Goal: Transaction & Acquisition: Download file/media

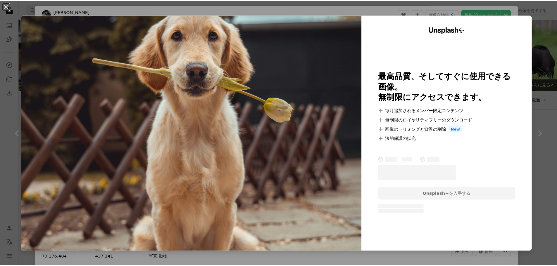
scroll to position [351, 0]
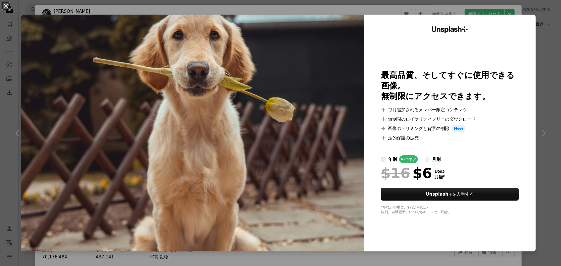
click at [307, 94] on img at bounding box center [192, 133] width 343 height 237
click at [6, 7] on button "An X shape" at bounding box center [5, 5] width 7 height 7
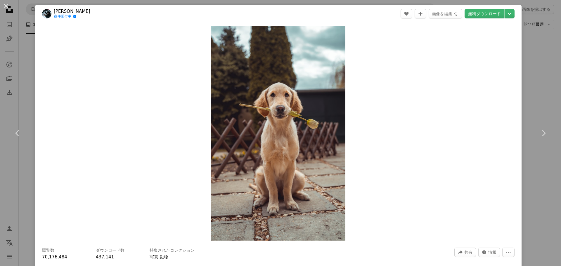
click at [384, 118] on div "Zoom in" at bounding box center [278, 133] width 487 height 221
click at [458, 255] on icon "A forward-right arrow" at bounding box center [460, 252] width 5 height 5
click at [442, 237] on div "A URL sharing icon (chains) リンクをコピー" at bounding box center [450, 238] width 57 height 11
click at [5, 5] on button "An X shape" at bounding box center [5, 5] width 7 height 7
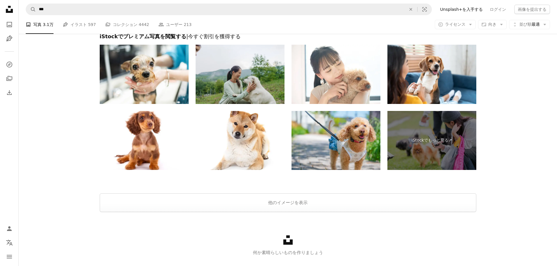
scroll to position [1249, 0]
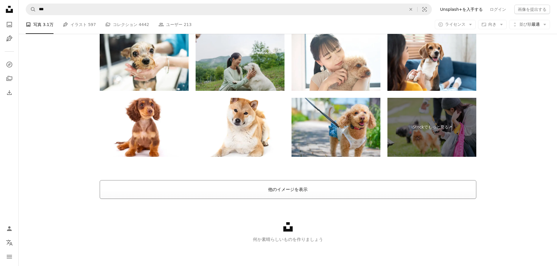
click at [176, 189] on button "他のイメージを表示" at bounding box center [288, 189] width 377 height 19
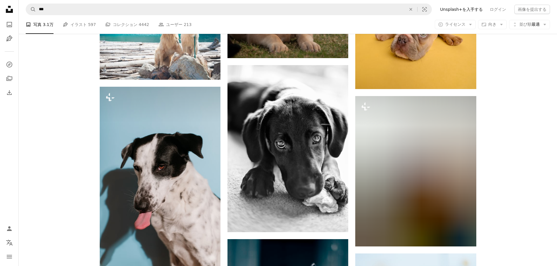
scroll to position [8250, 0]
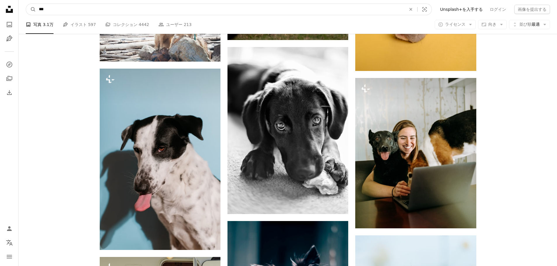
click at [108, 11] on input "***" at bounding box center [220, 9] width 368 height 11
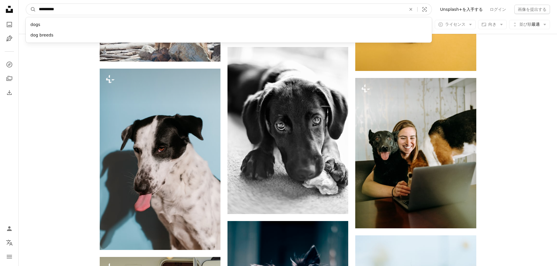
type input "*******"
click button "A magnifying glass" at bounding box center [31, 9] width 10 height 11
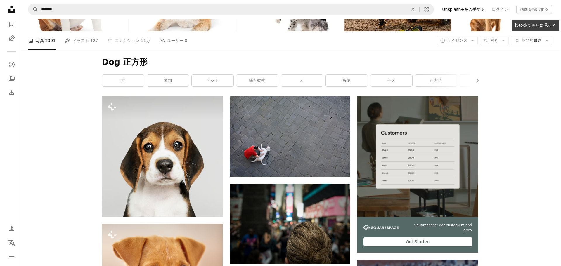
scroll to position [58, 0]
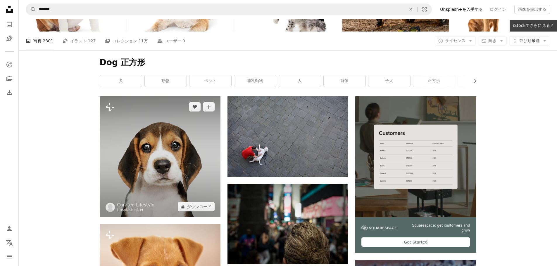
click at [146, 153] on img at bounding box center [160, 156] width 121 height 121
